Goal: Feedback & Contribution: Submit feedback/report problem

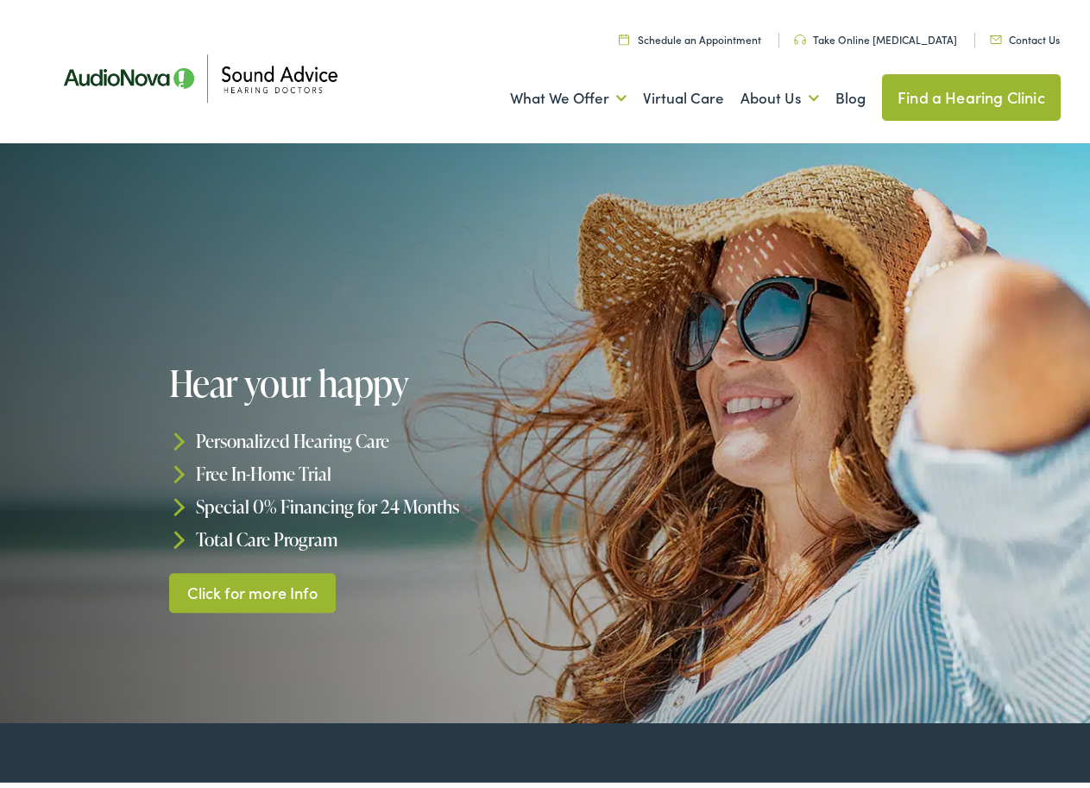
click at [1028, 33] on link "Contact Us" at bounding box center [1025, 34] width 70 height 15
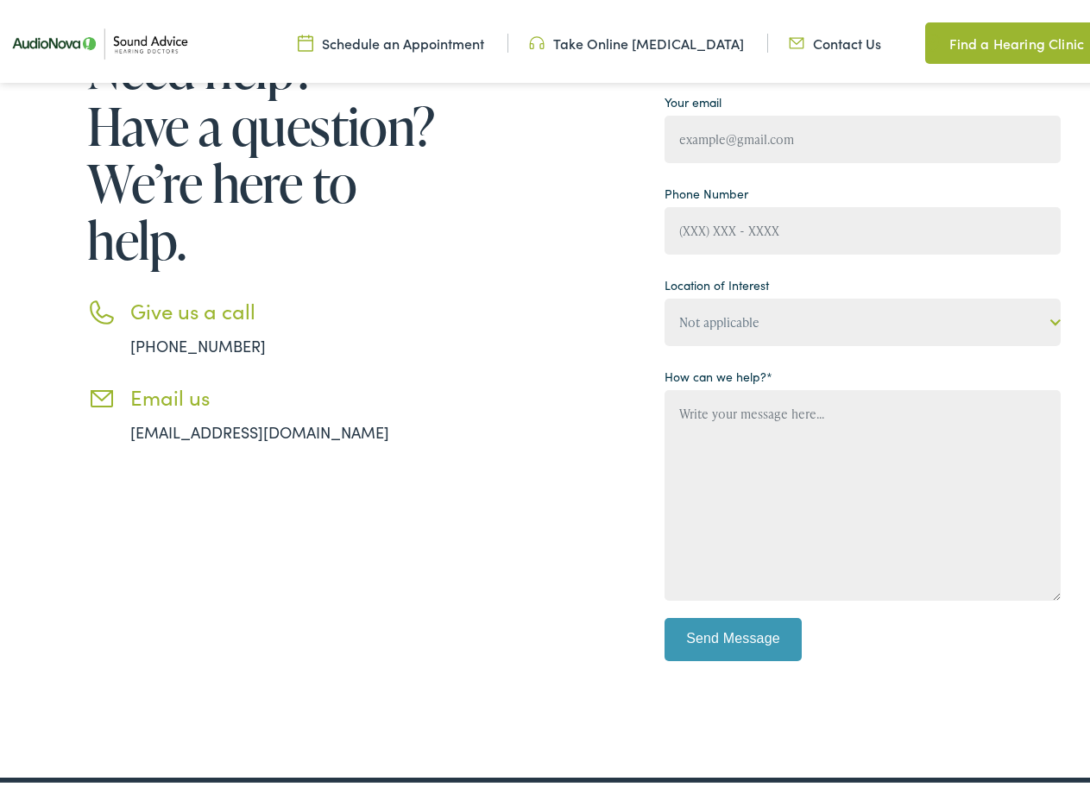
scroll to position [259, 0]
click at [776, 141] on input "Contact form" at bounding box center [862, 133] width 396 height 47
type input "[EMAIL_ADDRESS][DOMAIN_NAME]"
type input "Tricia Miller"
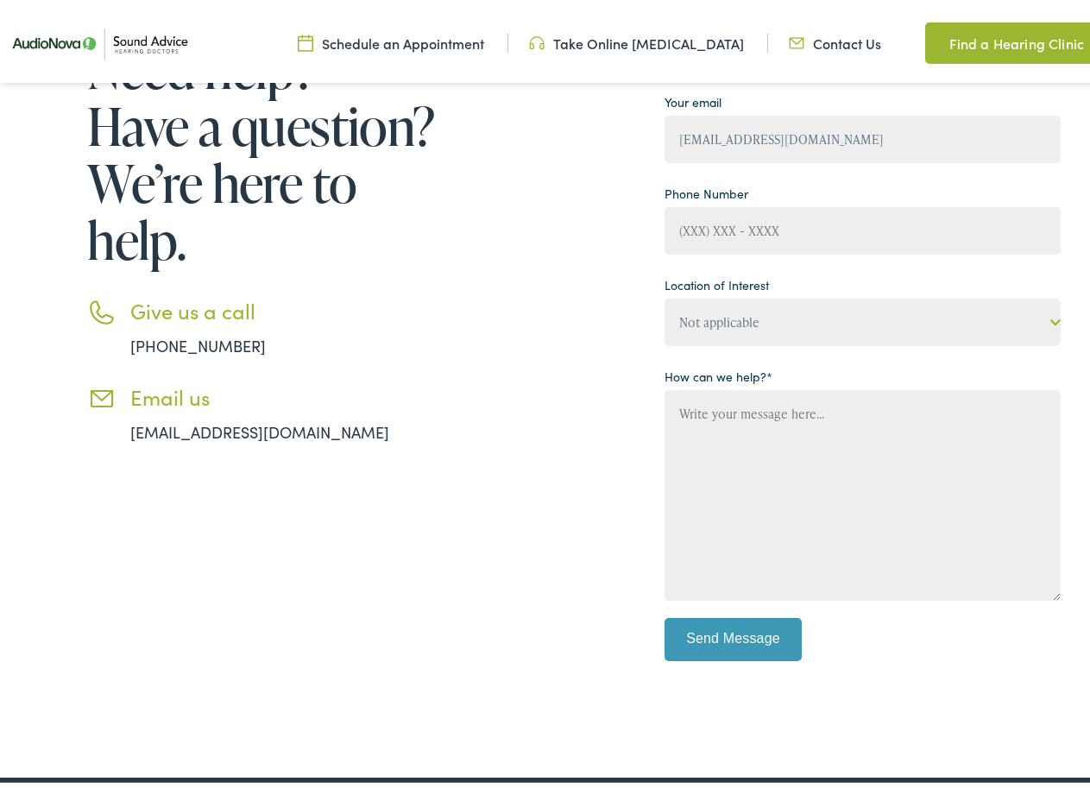
type input "-"
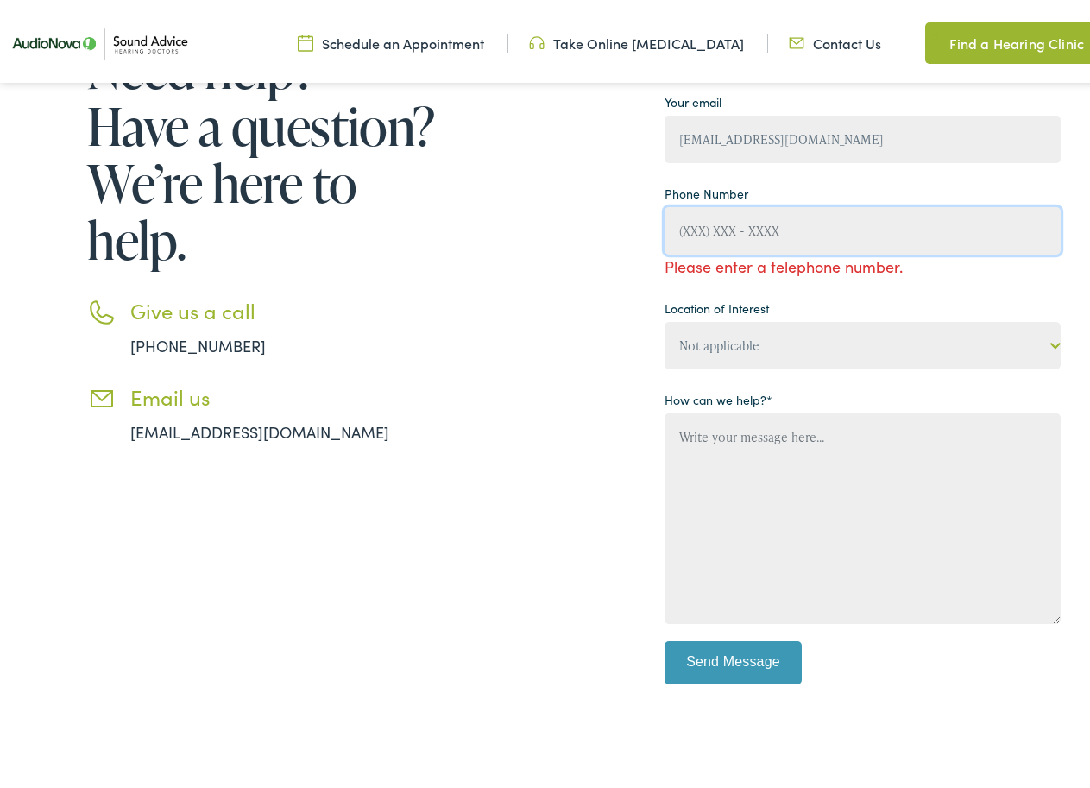
type input "-"
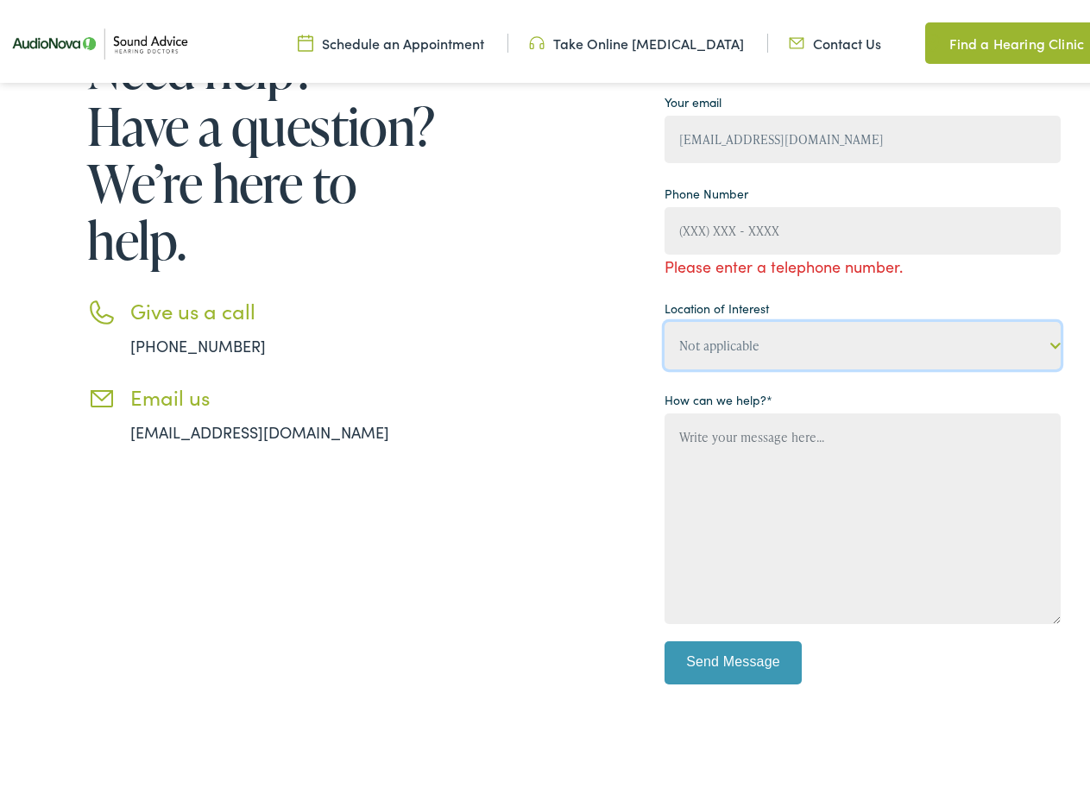
drag, startPoint x: 754, startPoint y: 333, endPoint x: 758, endPoint y: 358, distance: 25.4
click at [755, 336] on select "Not applicable Sound Advice Hearing Doctors, Branson West Sound Advice Hearing …" at bounding box center [862, 340] width 396 height 47
select select "Sound Advice Hearing Doctors, Cabot"
click at [664, 317] on select "Not applicable Sound Advice Hearing Doctors, Branson West Sound Advice Hearing …" at bounding box center [862, 340] width 396 height 47
click at [730, 440] on textarea "Contact form" at bounding box center [862, 513] width 396 height 211
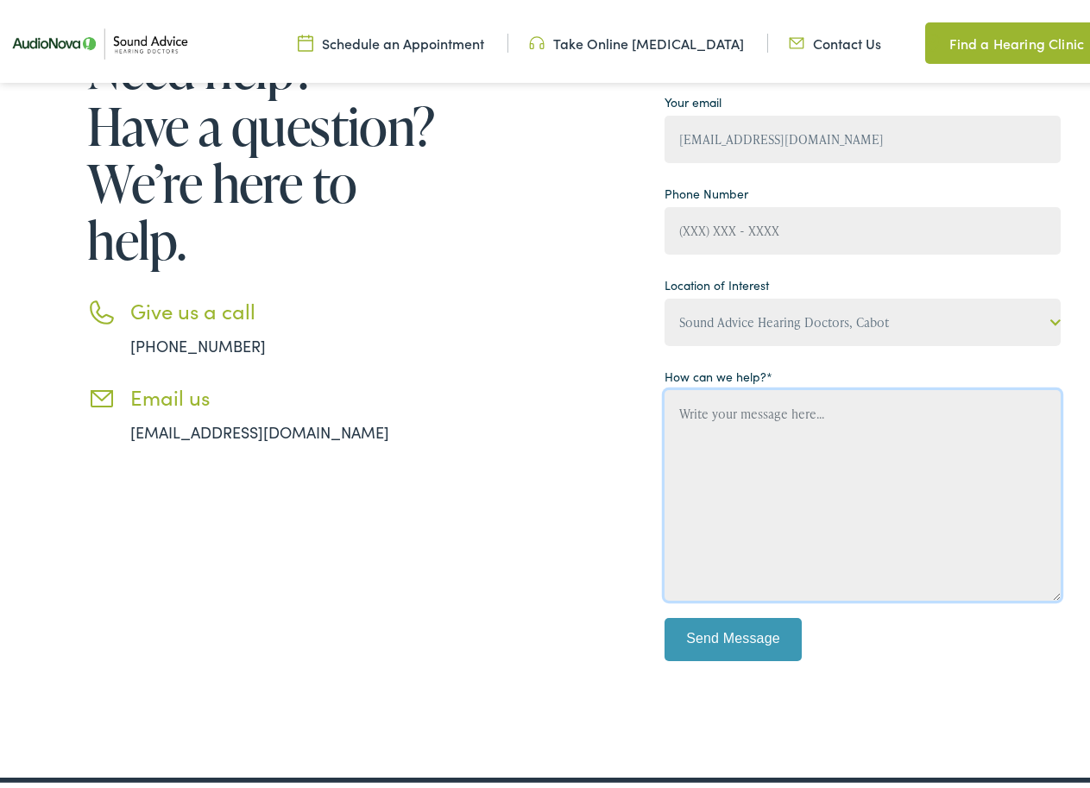
click at [697, 466] on textarea "Contact form" at bounding box center [862, 490] width 396 height 211
paste textarea "Hello, I would like to offer some suggestions for your website. No cost, no cat…"
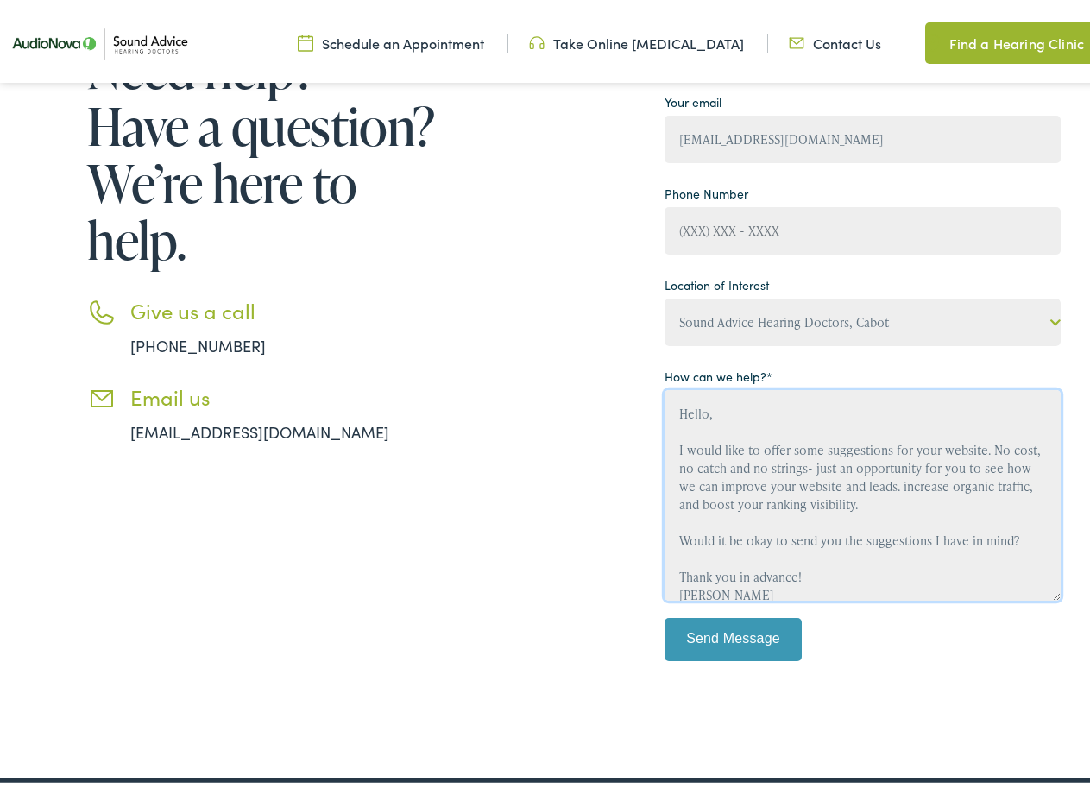
scroll to position [3, 0]
type textarea "Hello, I would like to offer some suggestions for your website. No cost, no cat…"
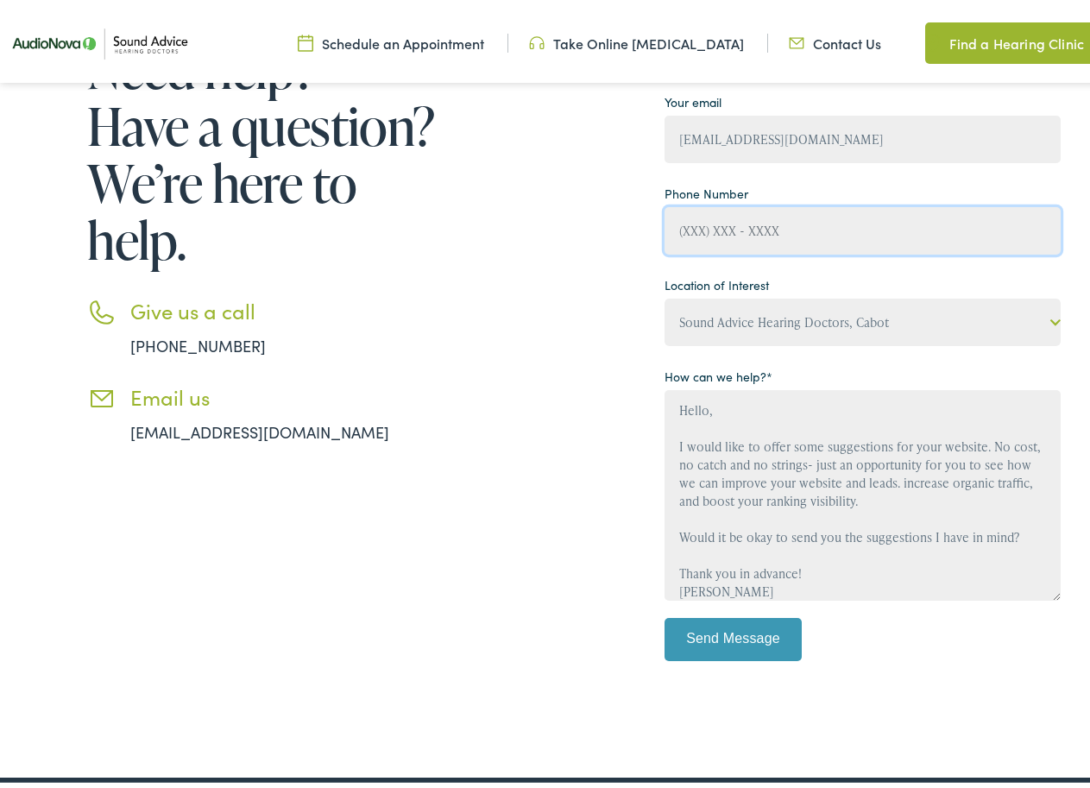
click at [669, 227] on p "Phone Number" at bounding box center [862, 212] width 396 height 74
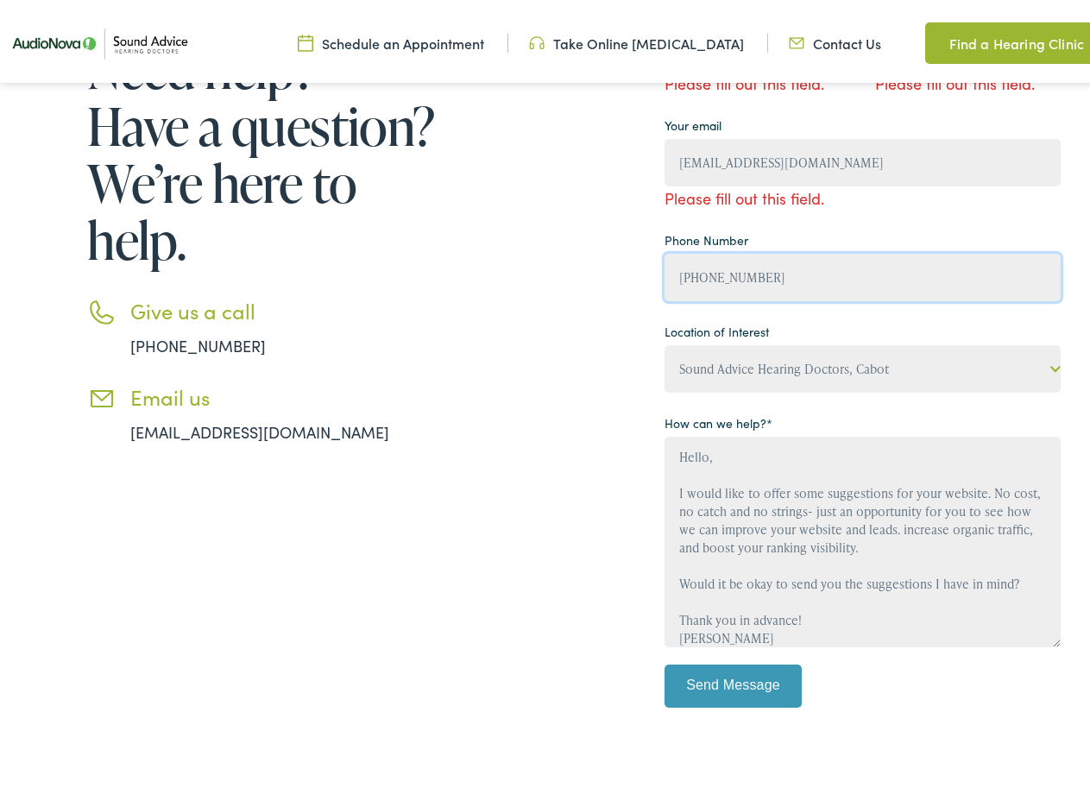
type input "(308) 555-6417"
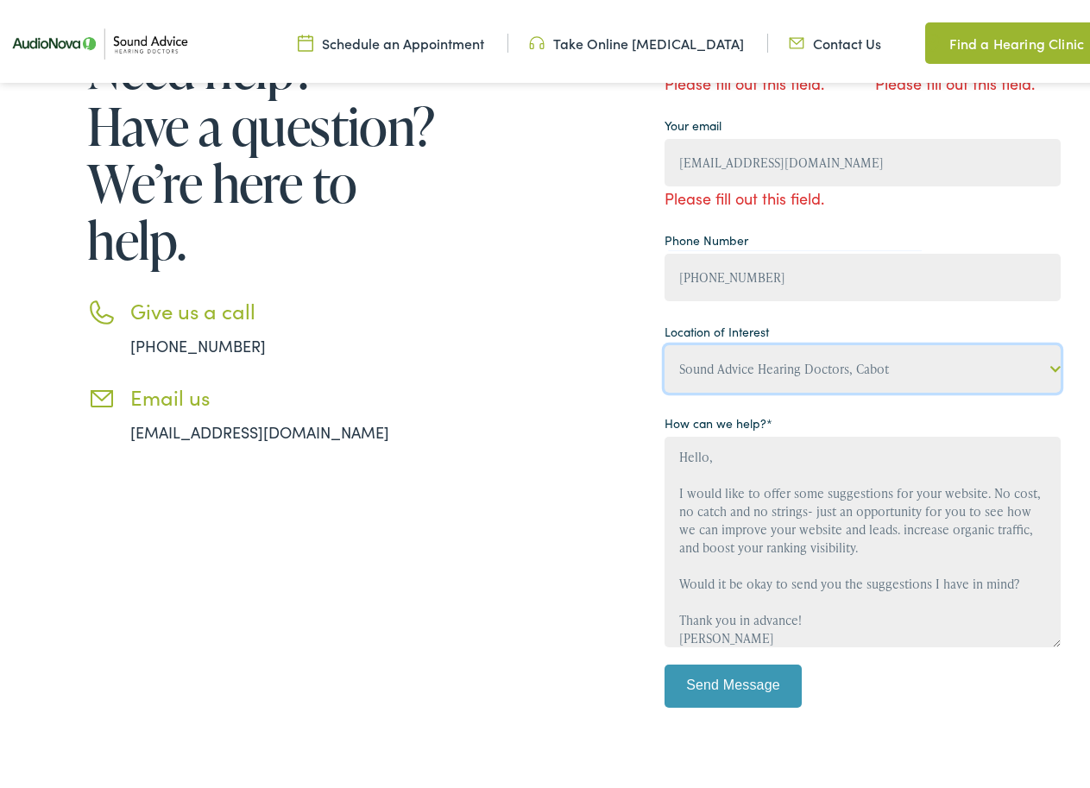
select select "Not applicable"
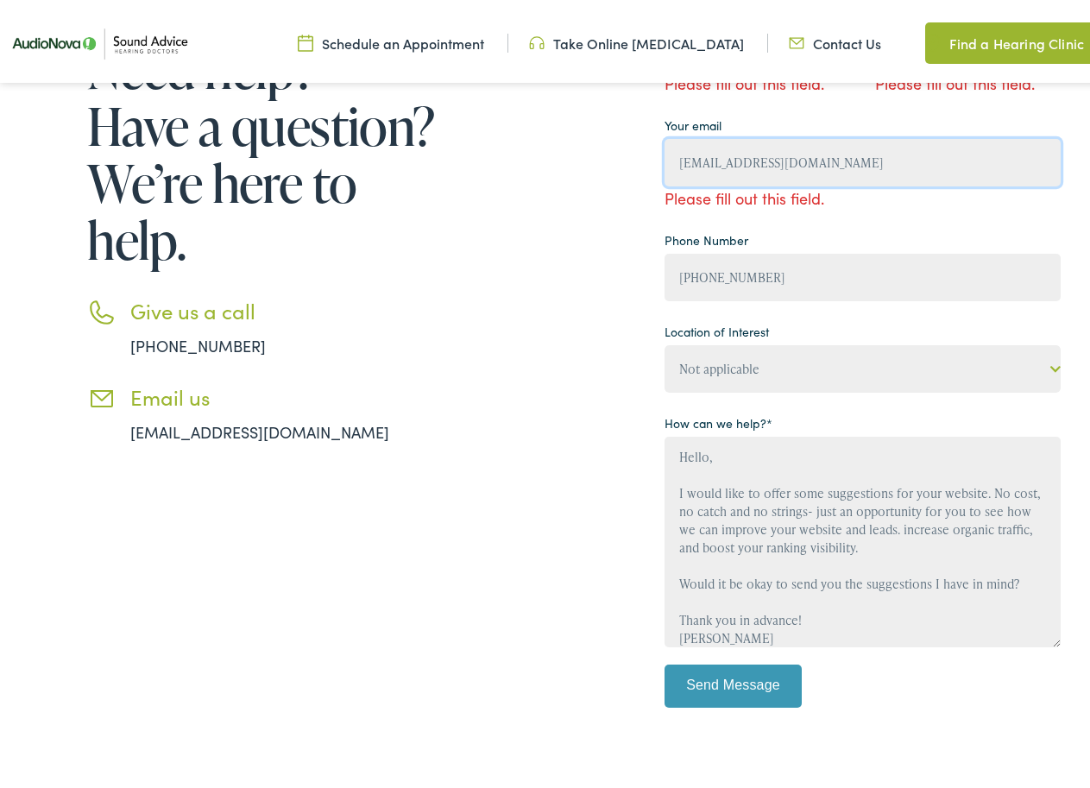
click at [724, 170] on input "triciamillermkt@gmail.com" at bounding box center [862, 157] width 396 height 47
type input "triciamillermkt@gmail.com"
type input "Tricia Miller"
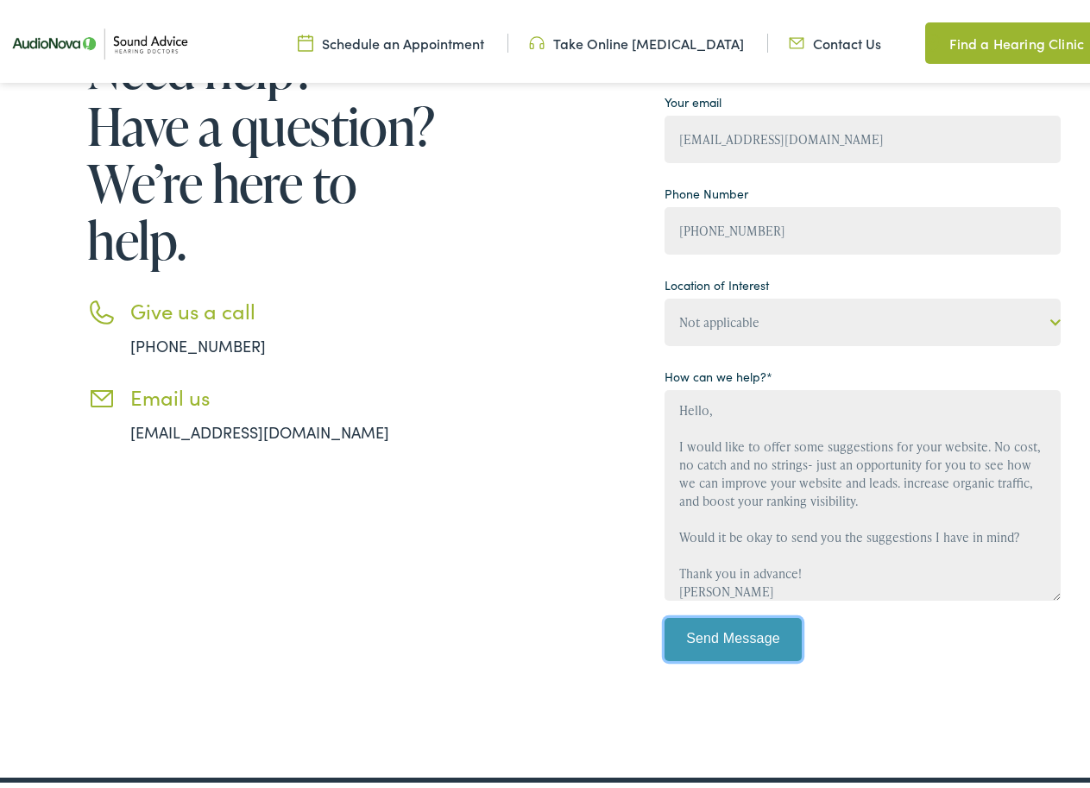
click at [706, 632] on input "Send Message" at bounding box center [733, 634] width 138 height 43
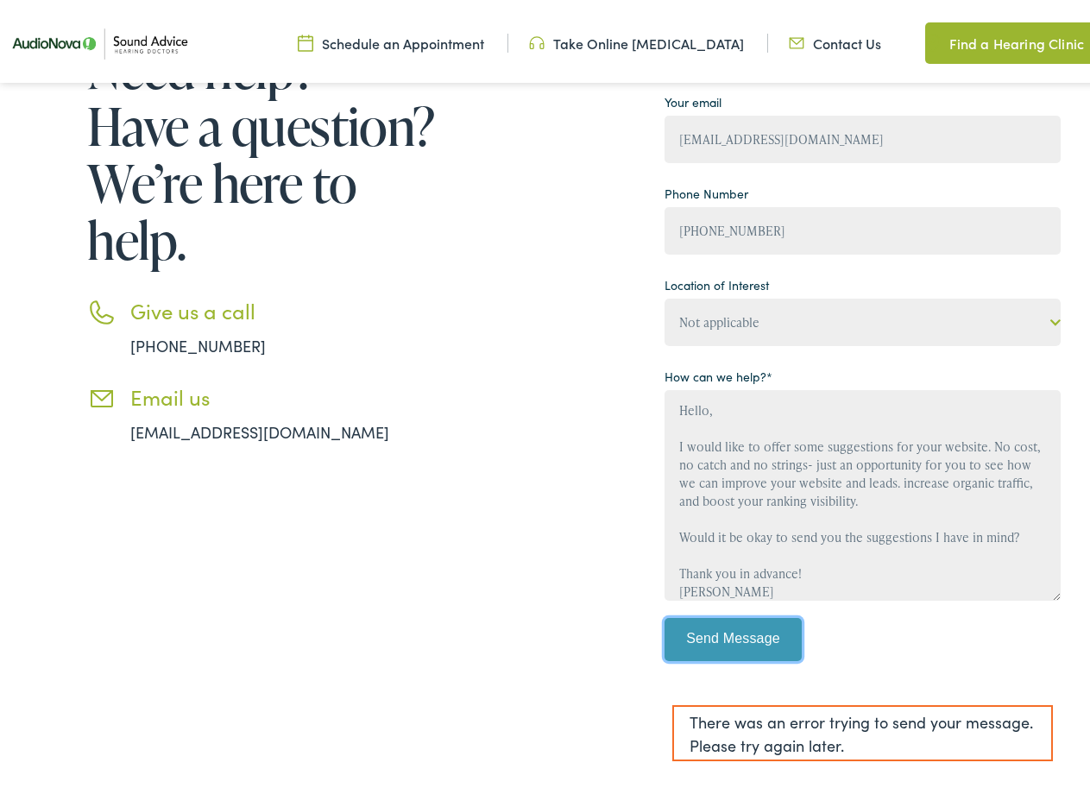
click at [701, 634] on input "Send Message" at bounding box center [733, 634] width 138 height 43
